Goal: Information Seeking & Learning: Learn about a topic

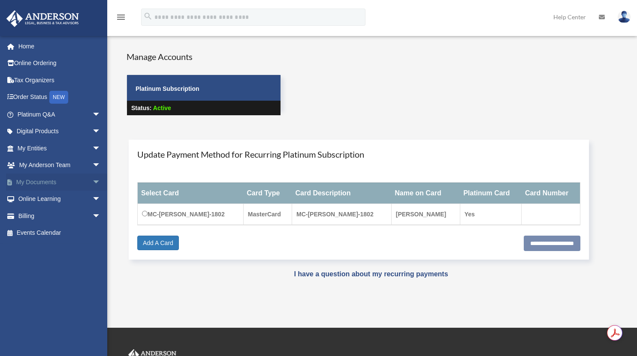
click at [92, 178] on span "arrow_drop_down" at bounding box center [100, 183] width 17 height 18
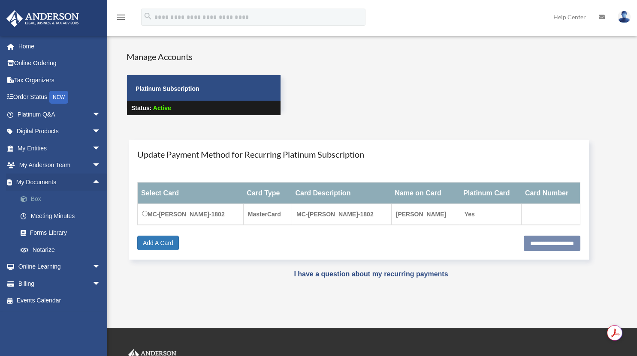
click at [36, 198] on link "Box" at bounding box center [63, 199] width 102 height 17
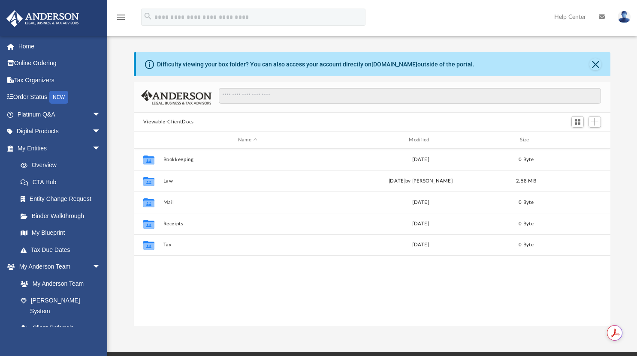
scroll to position [188, 470]
click at [74, 218] on link "Binder Walkthrough" at bounding box center [63, 216] width 102 height 17
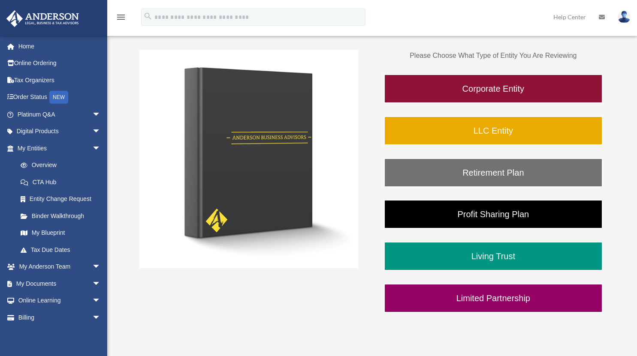
scroll to position [122, 0]
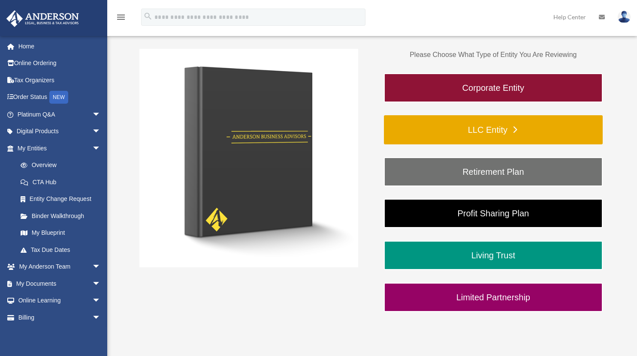
click at [520, 132] on link "LLC Entity" at bounding box center [493, 129] width 219 height 29
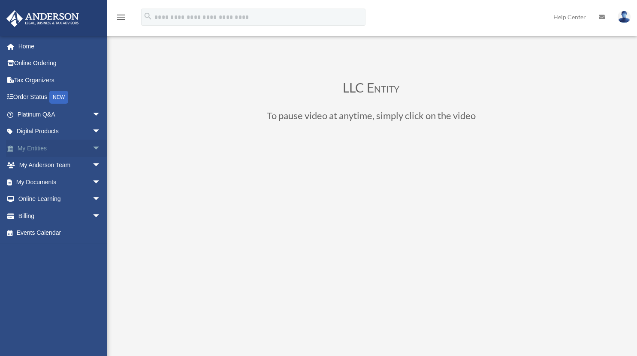
click at [92, 149] on span "arrow_drop_down" at bounding box center [100, 149] width 17 height 18
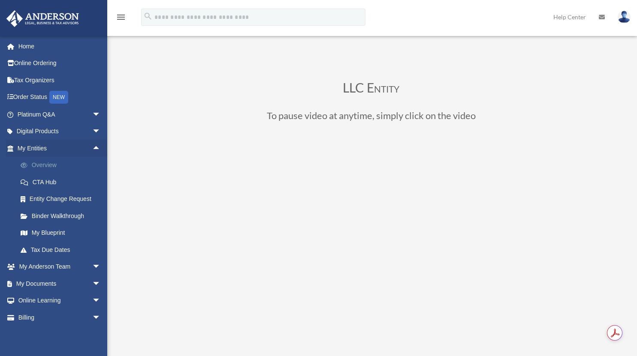
click at [53, 168] on link "Overview" at bounding box center [63, 165] width 102 height 17
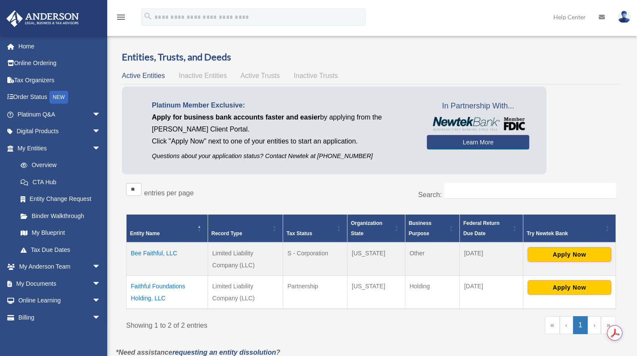
click at [152, 252] on td "Bee Faithful, LLC" at bounding box center [168, 259] width 82 height 33
